Goal: Navigation & Orientation: Find specific page/section

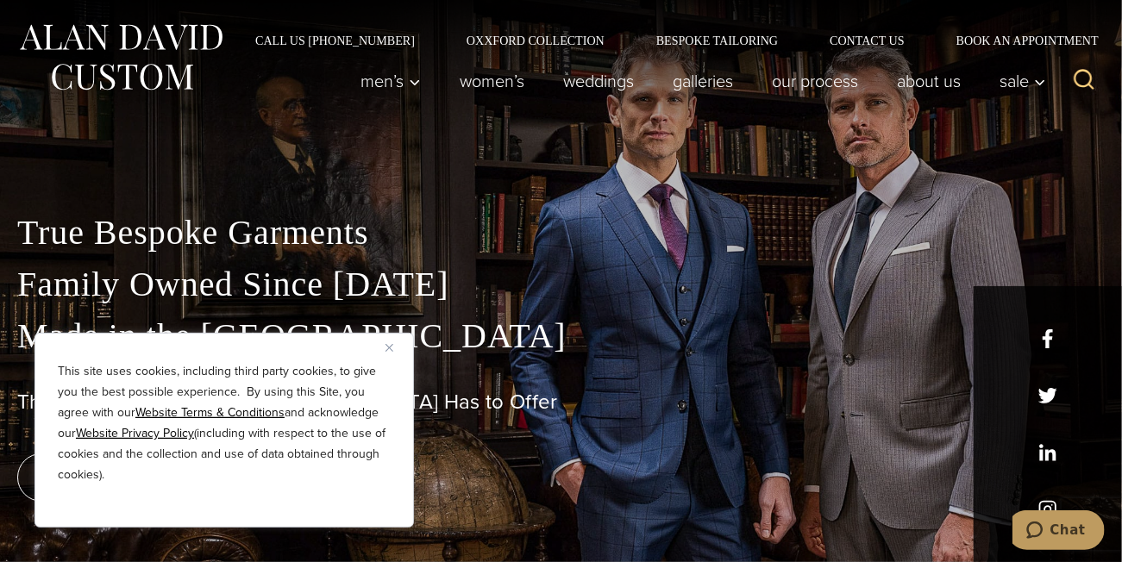
click at [392, 345] on img "Close" at bounding box center [390, 348] width 8 height 8
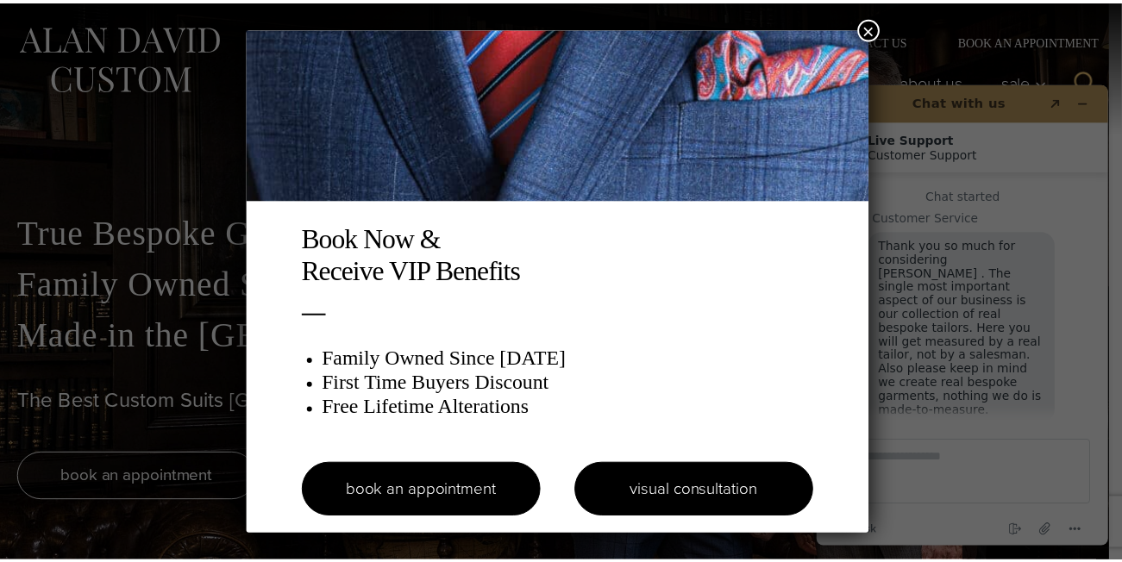
scroll to position [20, 0]
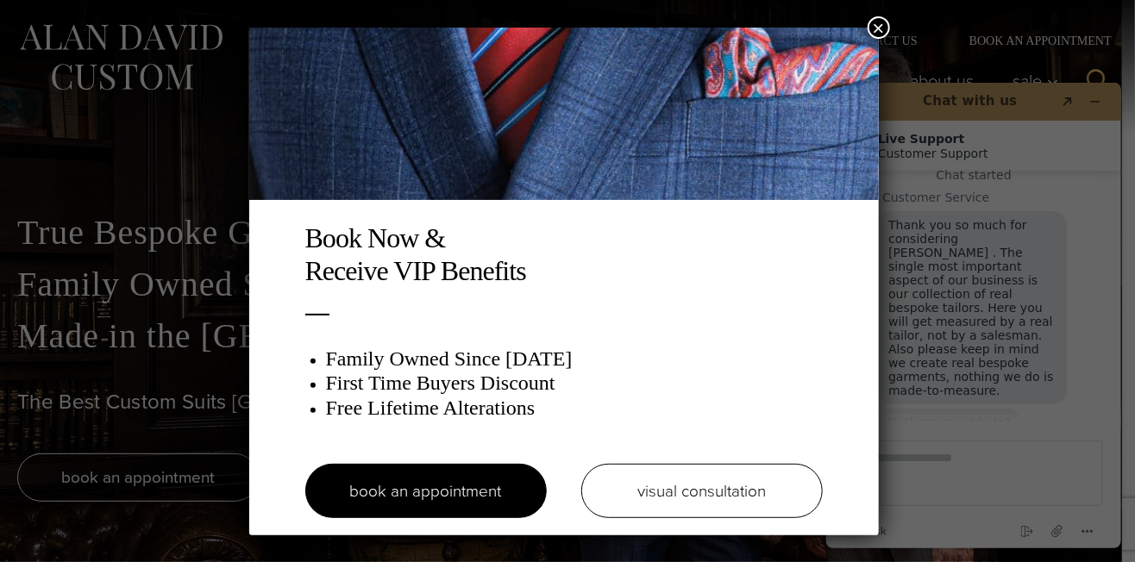
click at [882, 24] on button "×" at bounding box center [879, 27] width 22 height 22
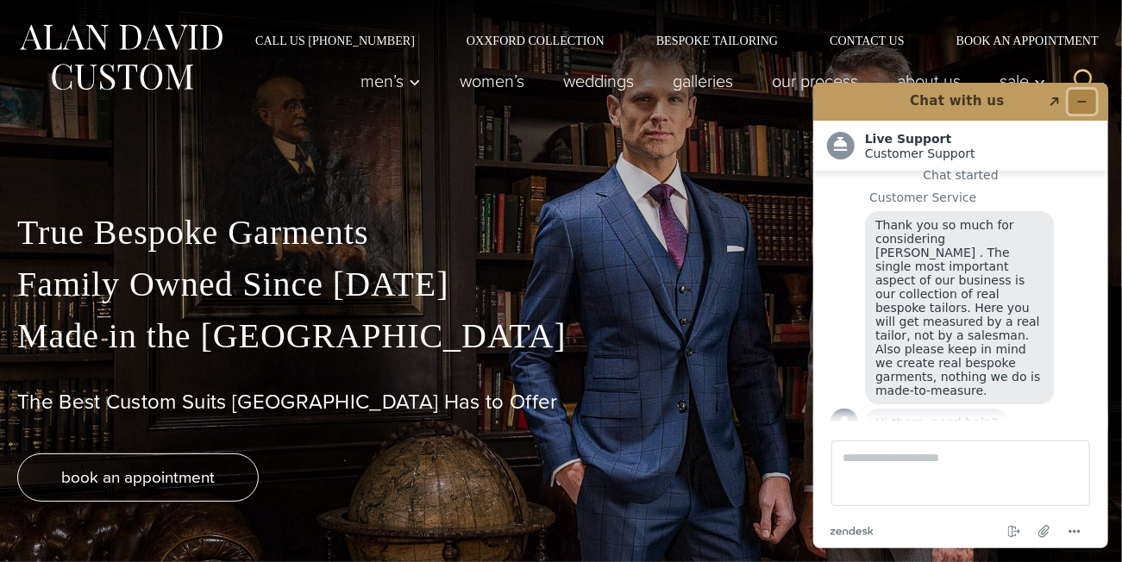
click at [1080, 98] on icon "Minimize widget" at bounding box center [1082, 101] width 12 height 12
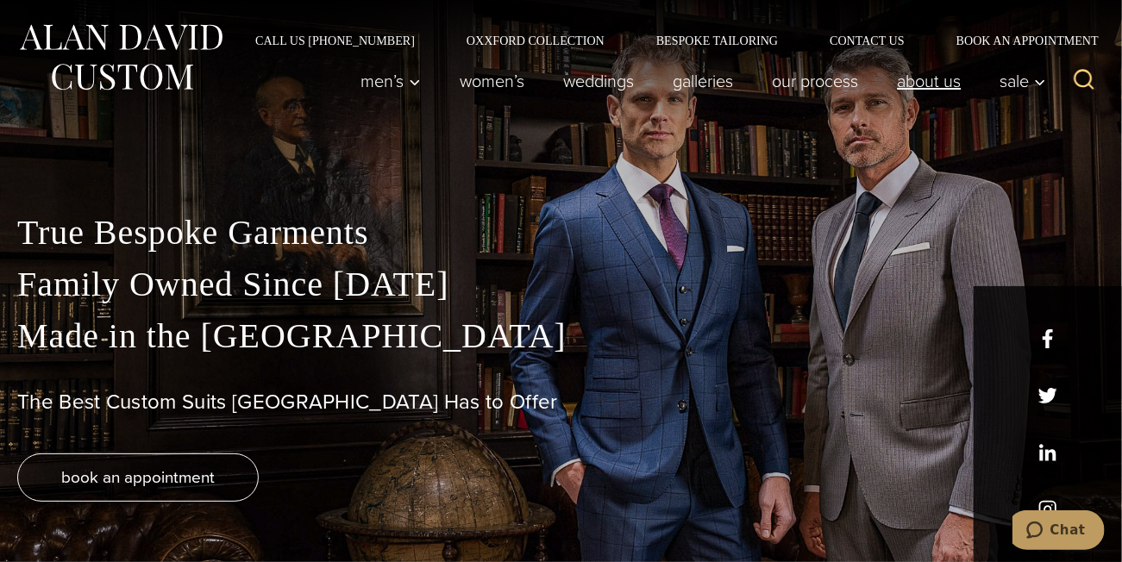
click at [927, 82] on link "About Us" at bounding box center [929, 81] width 103 height 35
